Goal: Register for event/course

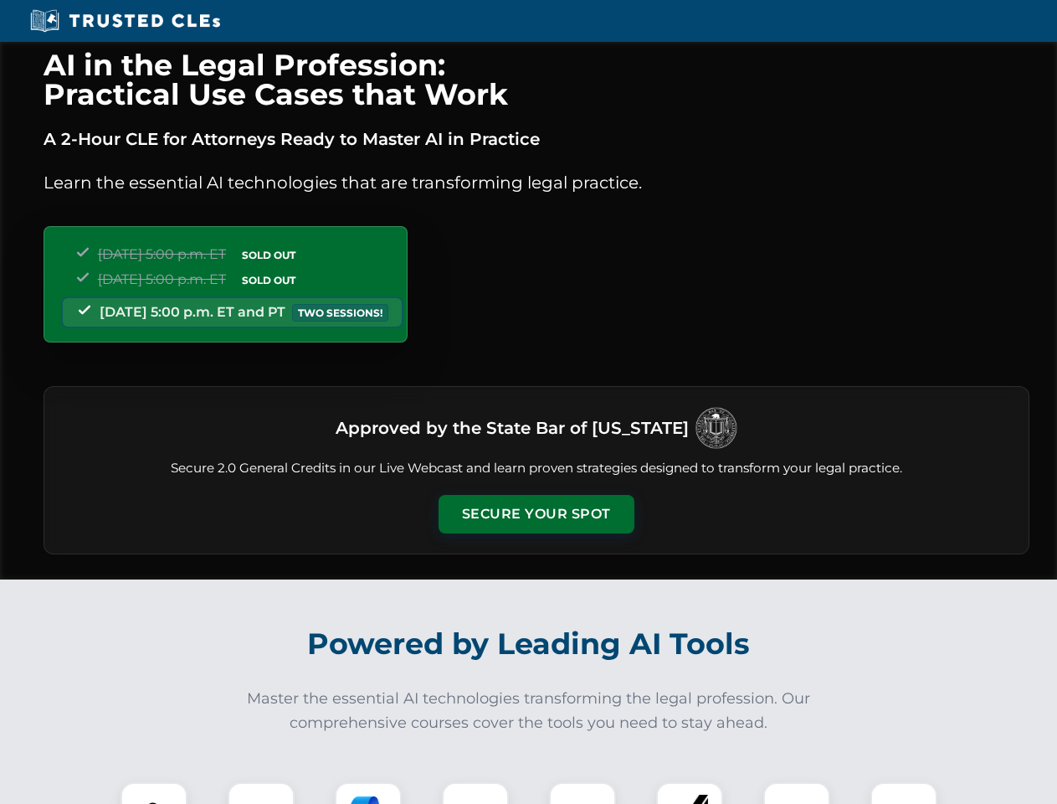
click at [536, 514] on button "Secure Your Spot" at bounding box center [537, 514] width 196 height 39
